Goal: Navigation & Orientation: Understand site structure

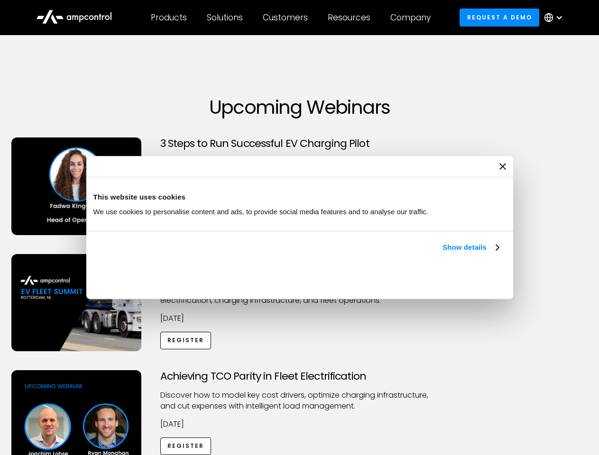
click at [443, 253] on link "Show details" at bounding box center [471, 247] width 56 height 11
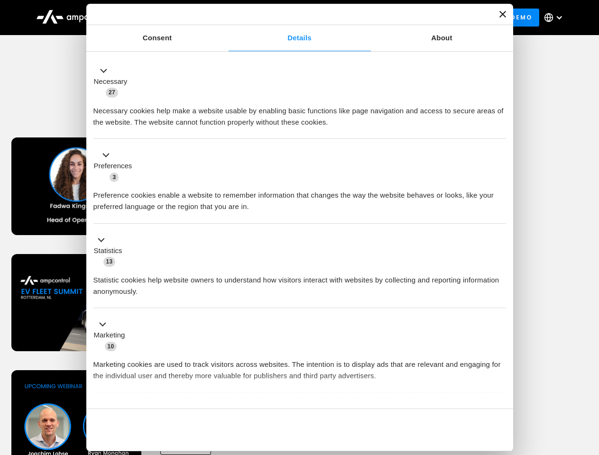
click at [500, 128] on div "Necessary cookies help make a website usable by enabling basic functions like p…" at bounding box center [299, 113] width 413 height 30
click at [589, 382] on div "Achieving TCO Parity in Fleet Electrification Discover how to model key cost dr…" at bounding box center [300, 445] width 596 height 149
click at [292, 18] on div "Customers" at bounding box center [285, 17] width 45 height 10
click at [168, 18] on div "Products" at bounding box center [169, 17] width 36 height 10
click at [225, 18] on div "Solutions" at bounding box center [225, 17] width 36 height 10
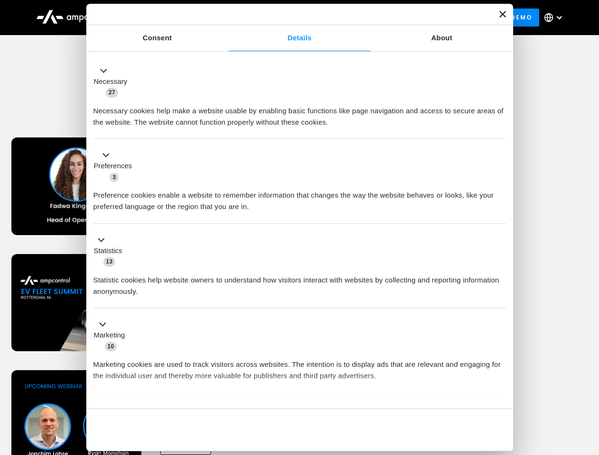
click at [287, 18] on div "Customers" at bounding box center [285, 17] width 45 height 10
click at [351, 18] on div "Resources" at bounding box center [349, 17] width 43 height 10
click at [414, 18] on div "Company" at bounding box center [410, 17] width 40 height 10
click at [556, 18] on div at bounding box center [560, 18] width 8 height 8
